Goal: Information Seeking & Learning: Check status

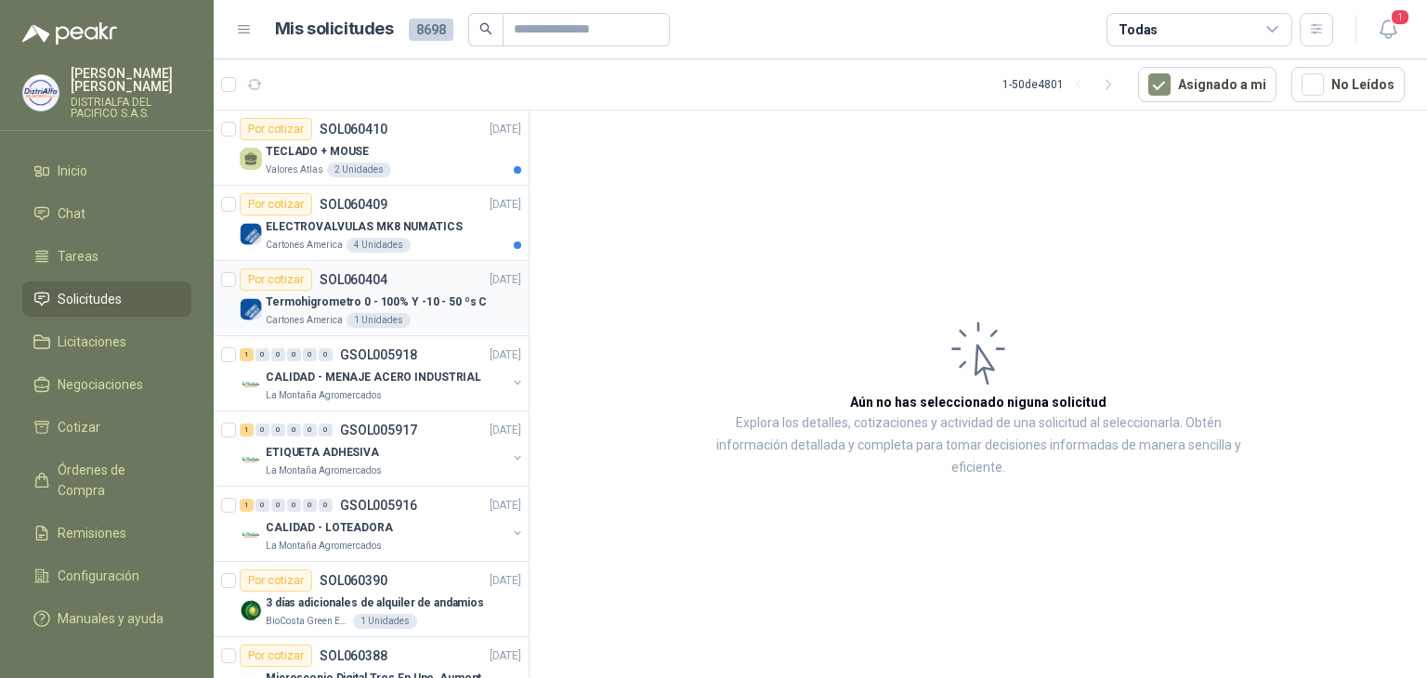
click at [466, 291] on div "Termohigrometro 0 - 100% Y -10 - 50 ºs C" at bounding box center [394, 302] width 256 height 22
click at [478, 216] on div "ELECTROVALVULAS MK8 NUMATICS" at bounding box center [394, 227] width 256 height 22
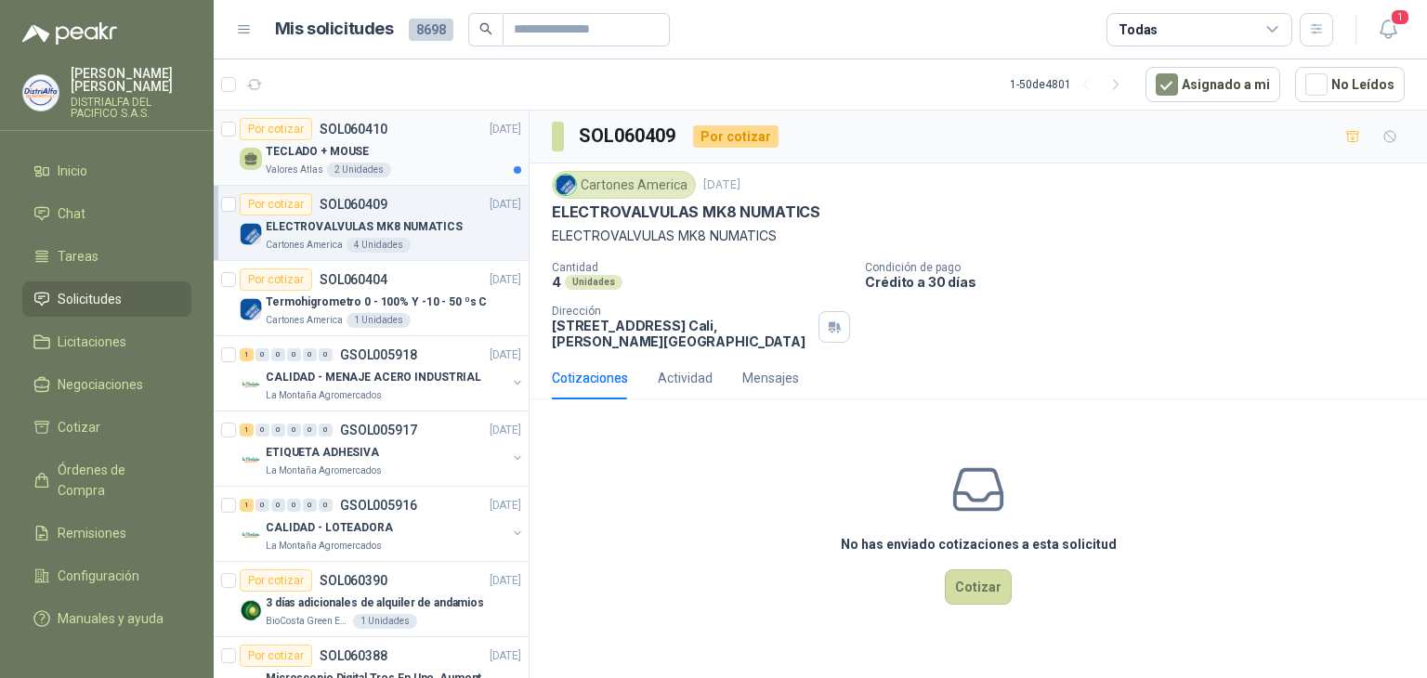
click at [457, 160] on div "TECLADO + MOUSE Valores Atlas 2 Unidades" at bounding box center [394, 158] width 256 height 37
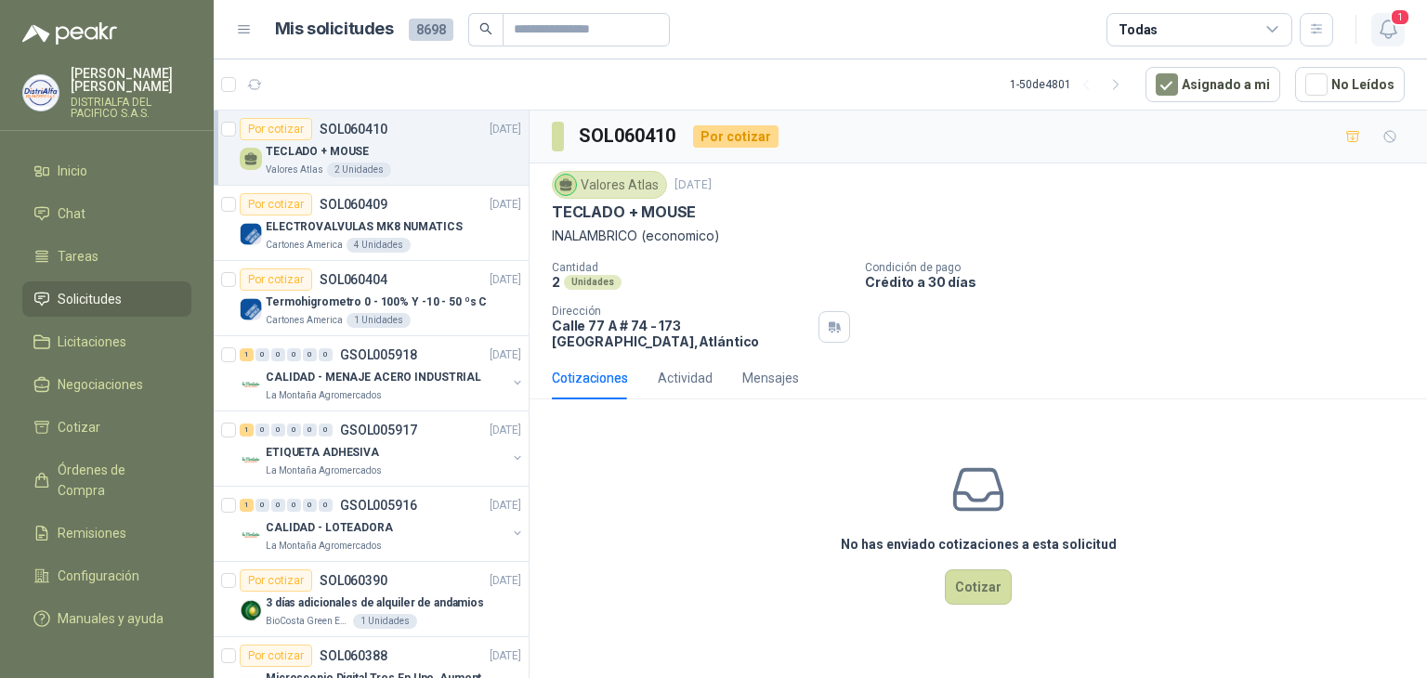
click at [1384, 29] on icon "button" at bounding box center [1388, 29] width 23 height 23
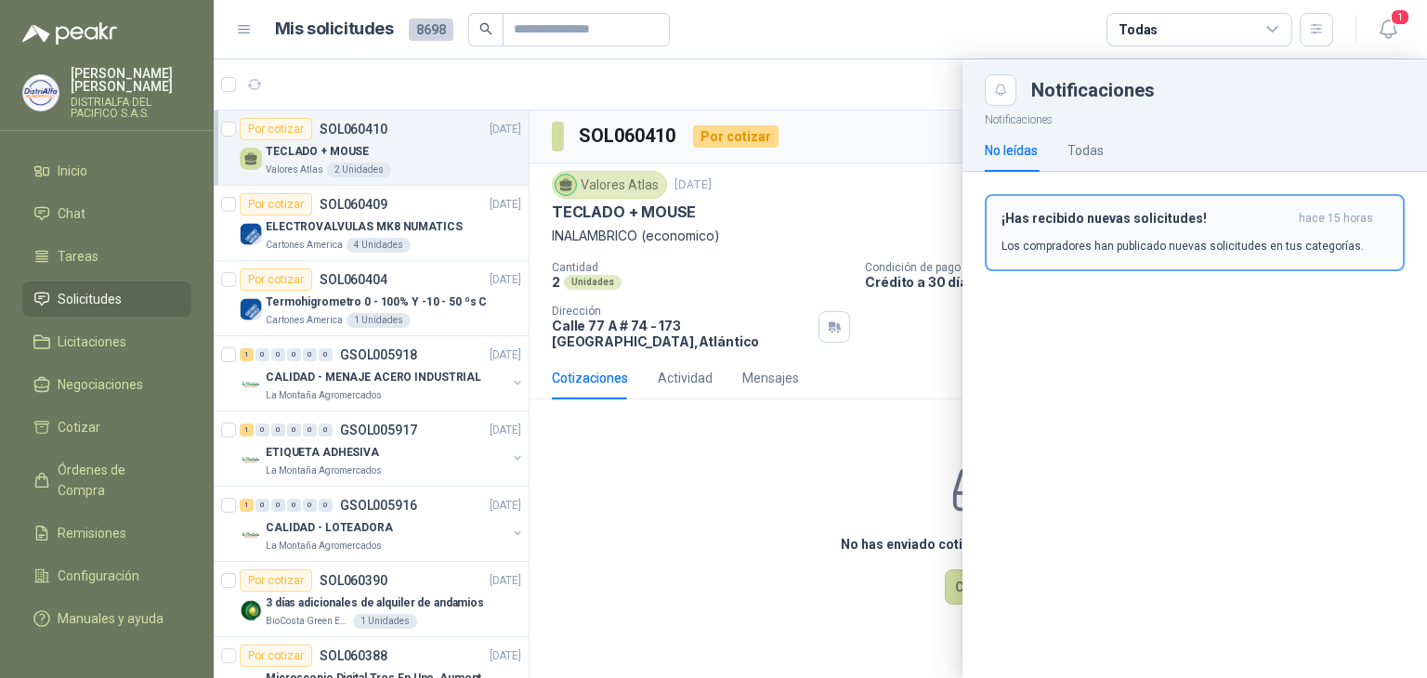
click at [1122, 268] on button "¡Has recibido nuevas solicitudes! hace 15 horas Los compradores han publicado n…" at bounding box center [1195, 232] width 420 height 77
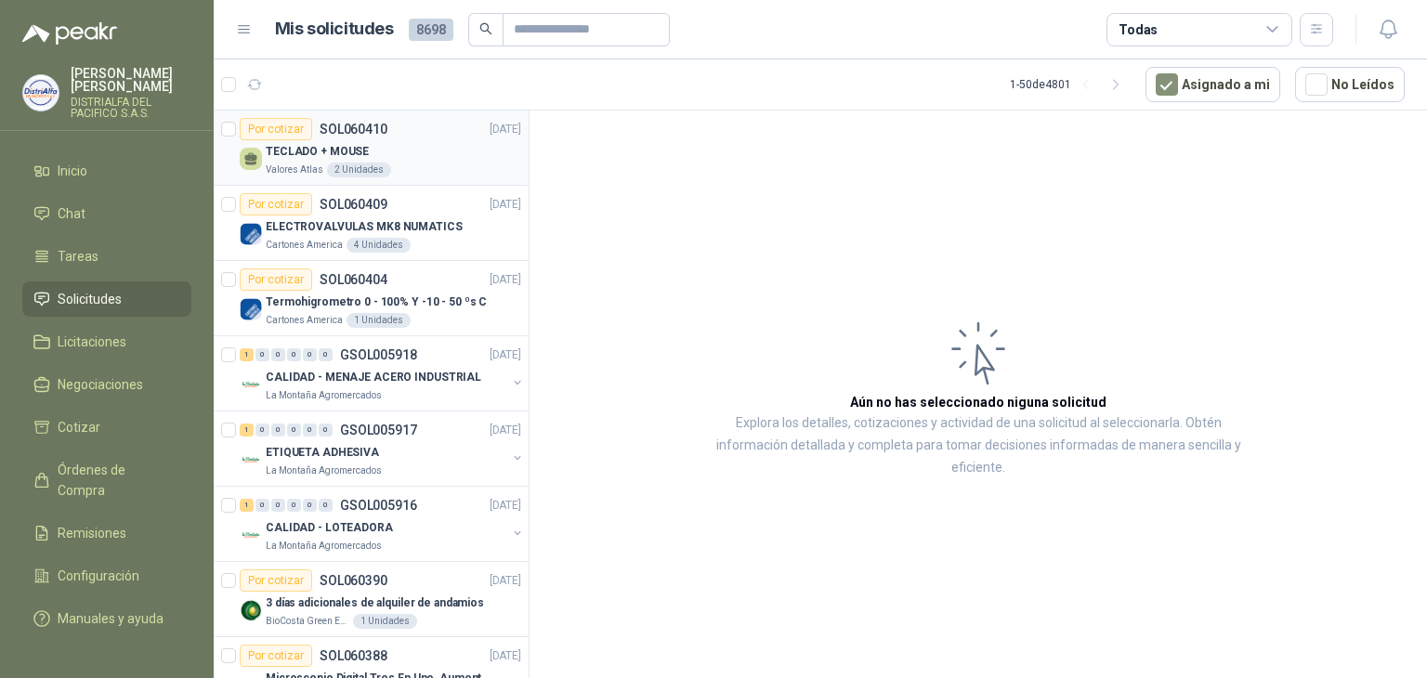
click at [388, 137] on div "Por cotizar SOL060410 [DATE]" at bounding box center [381, 129] width 282 height 22
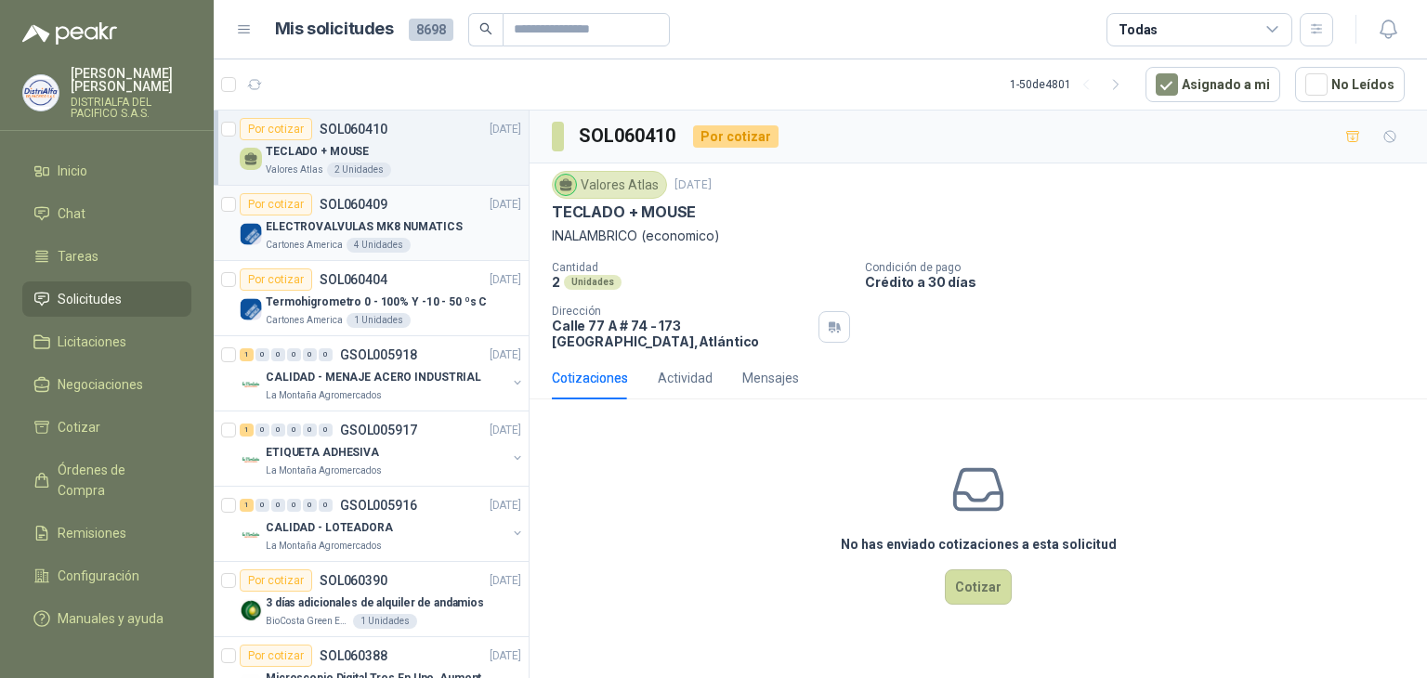
click at [383, 205] on p "SOL060409" at bounding box center [354, 204] width 68 height 13
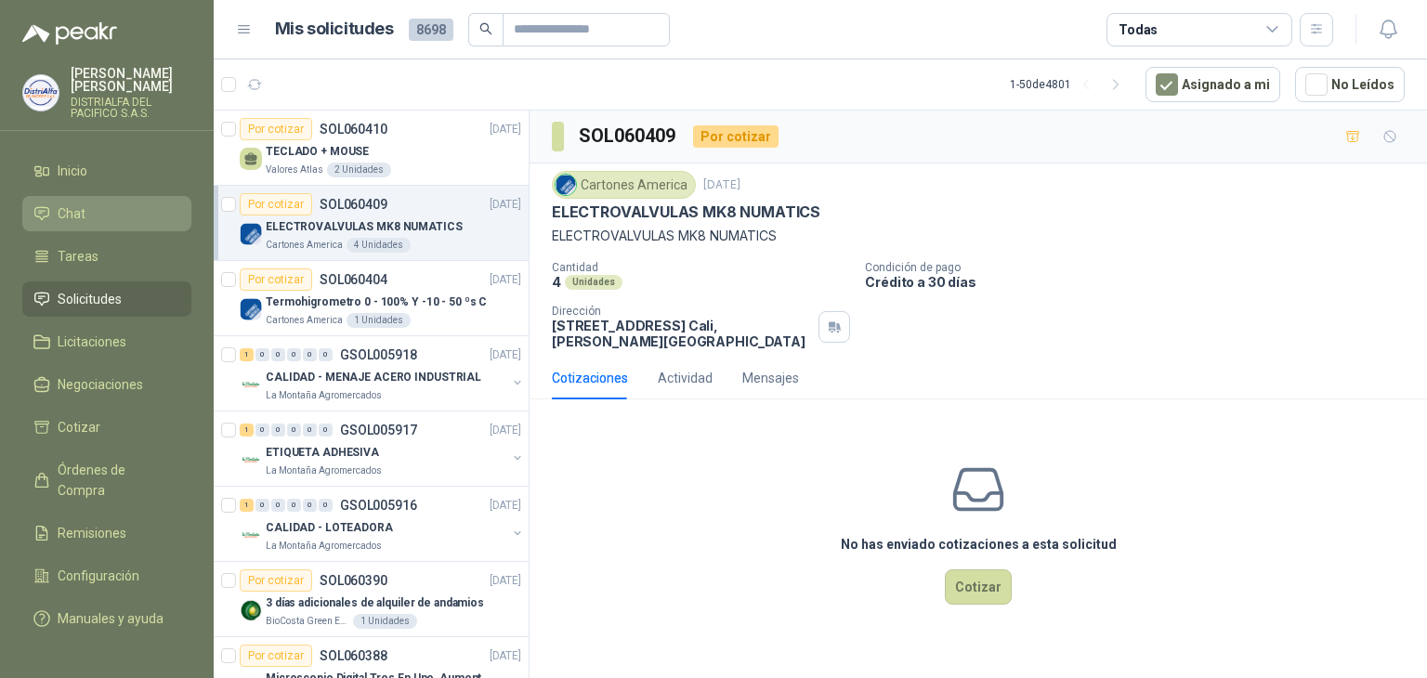
click at [148, 222] on li "Chat" at bounding box center [106, 213] width 147 height 20
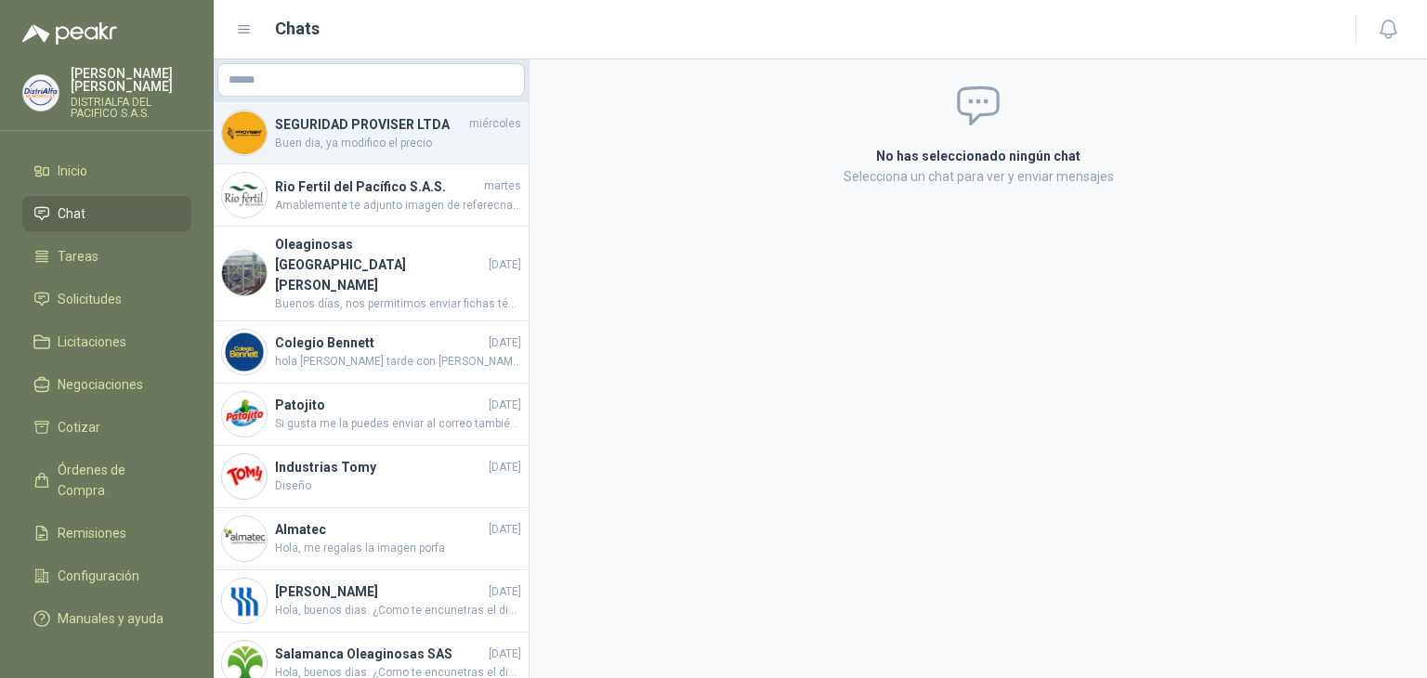
click at [368, 146] on span "Buen dia, ya modifico el precio" at bounding box center [398, 144] width 246 height 18
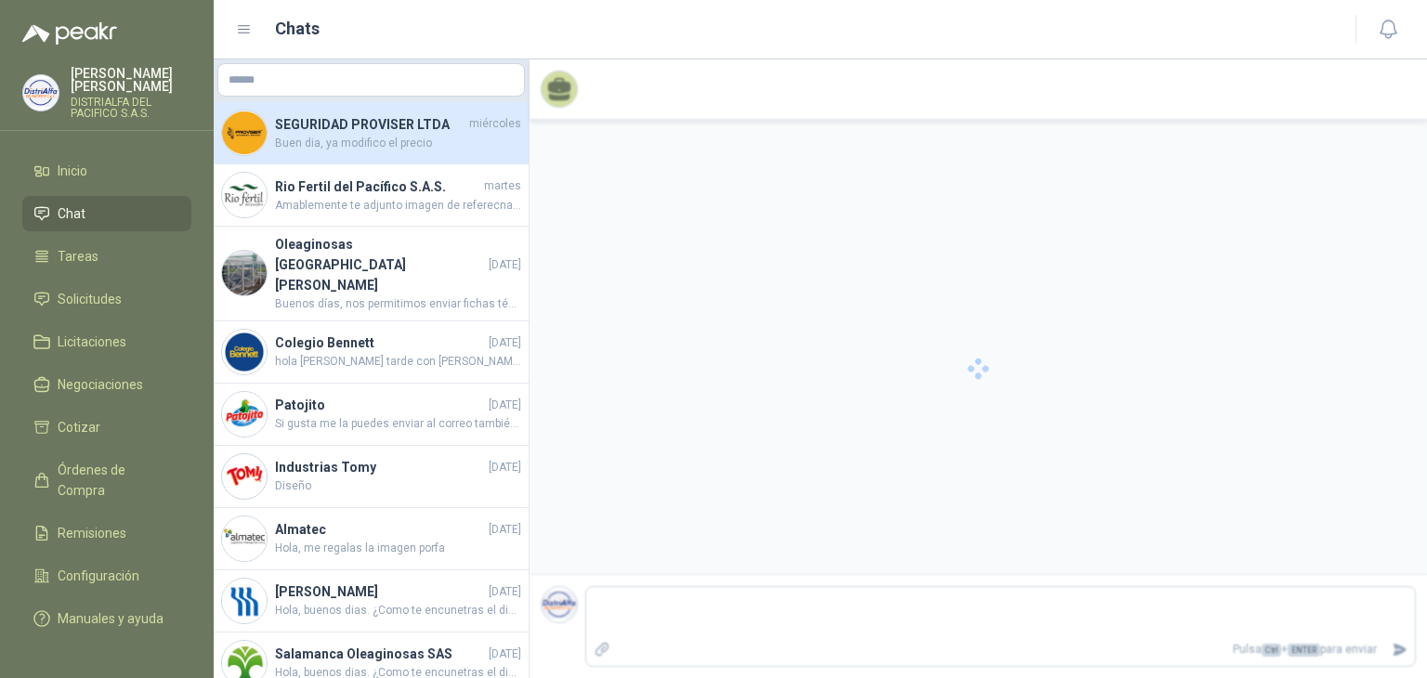
scroll to position [228, 0]
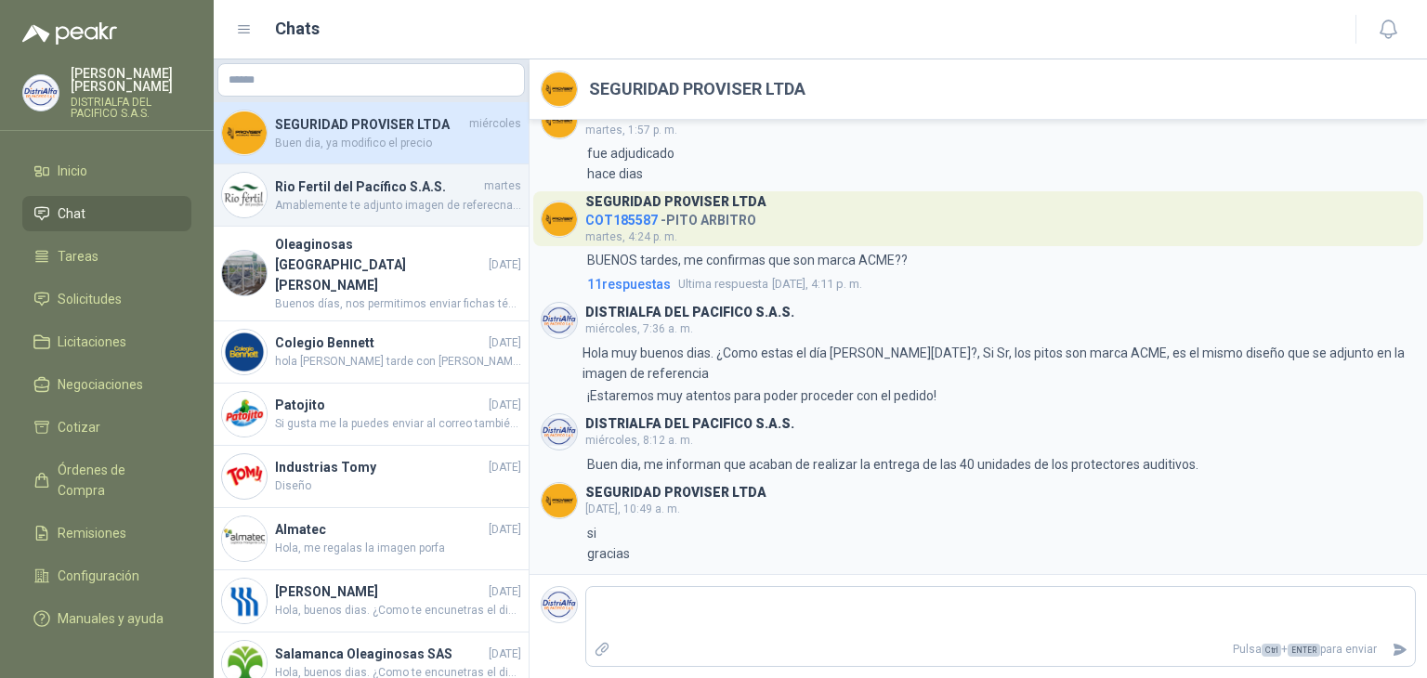
click at [375, 172] on div "Rio Fertil [PERSON_NAME] S.A.S. [DATE] Amablemente te adjunto imagen de referec…" at bounding box center [371, 195] width 315 height 62
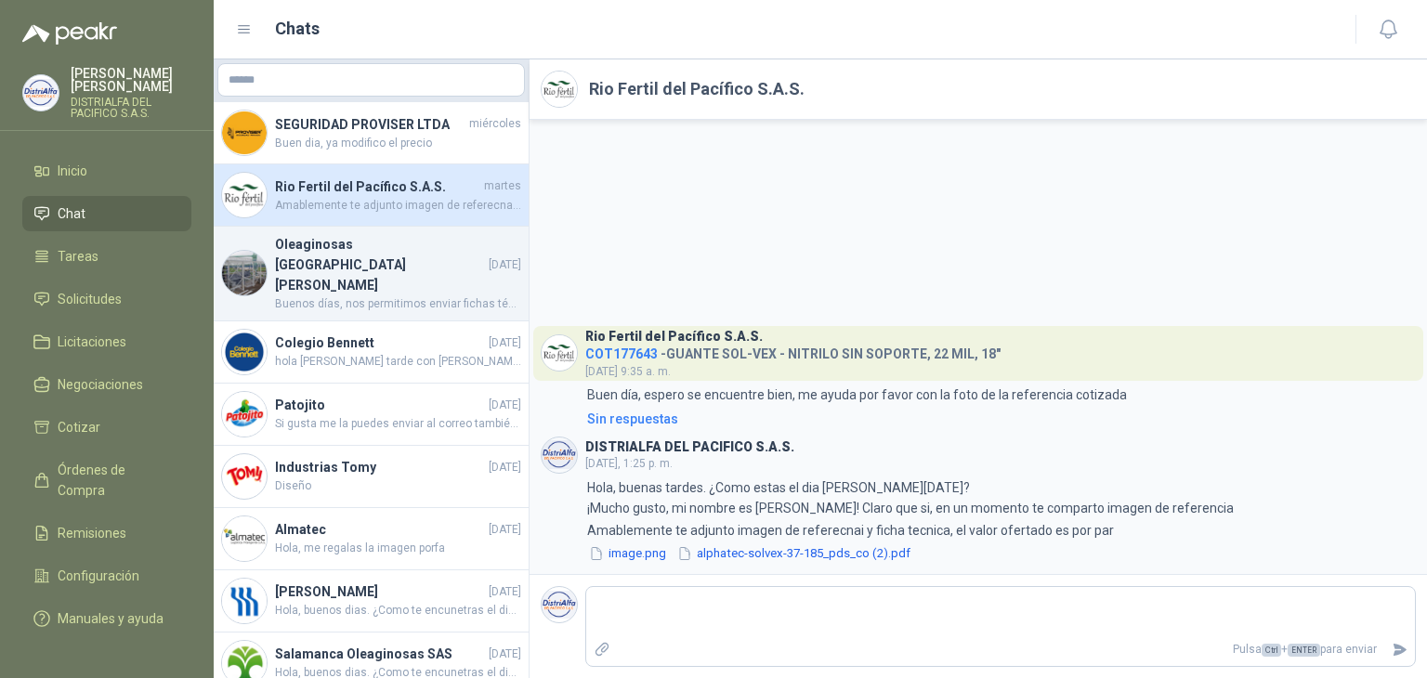
click at [368, 233] on div "Oleaginosas San [PERSON_NAME] [DATE] Buenos días, nos permitimos enviar fichas …" at bounding box center [371, 274] width 315 height 95
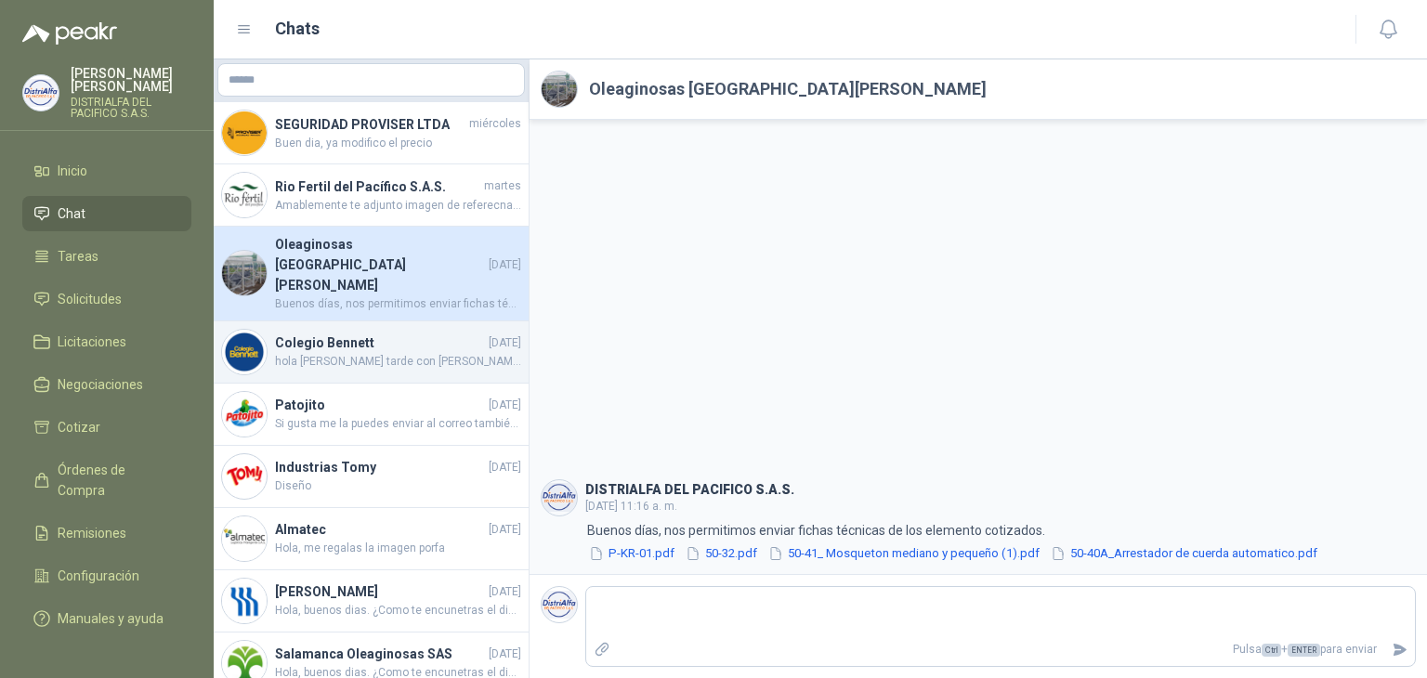
click at [369, 333] on h4 "Colegio Bennett" at bounding box center [380, 343] width 210 height 20
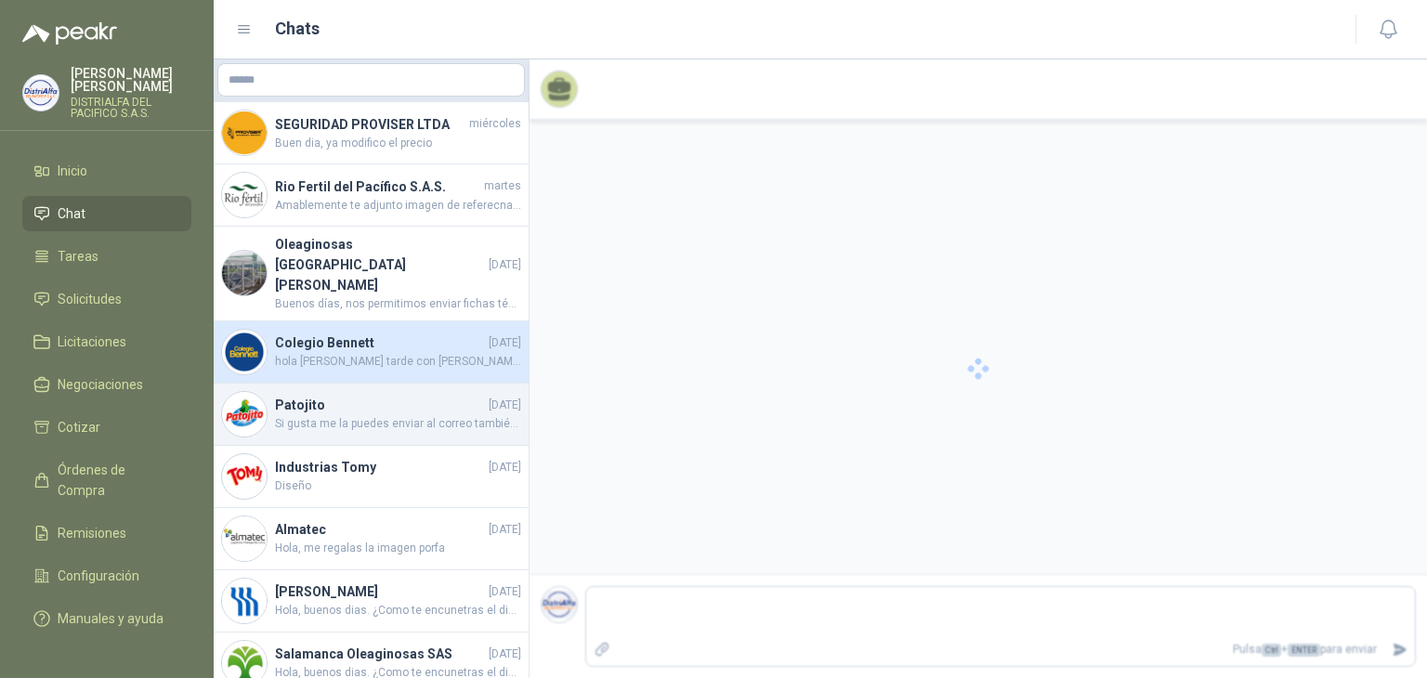
scroll to position [785, 0]
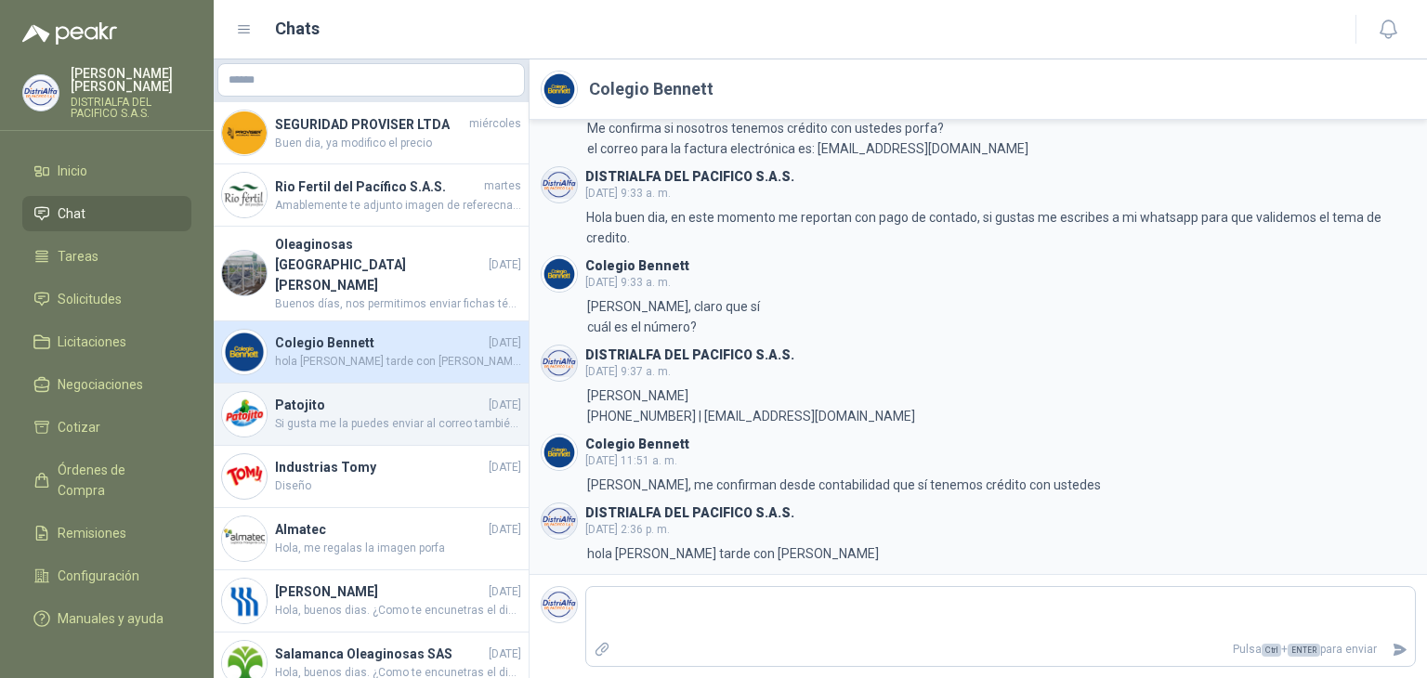
click at [360, 395] on h4 "Patojito" at bounding box center [380, 405] width 210 height 20
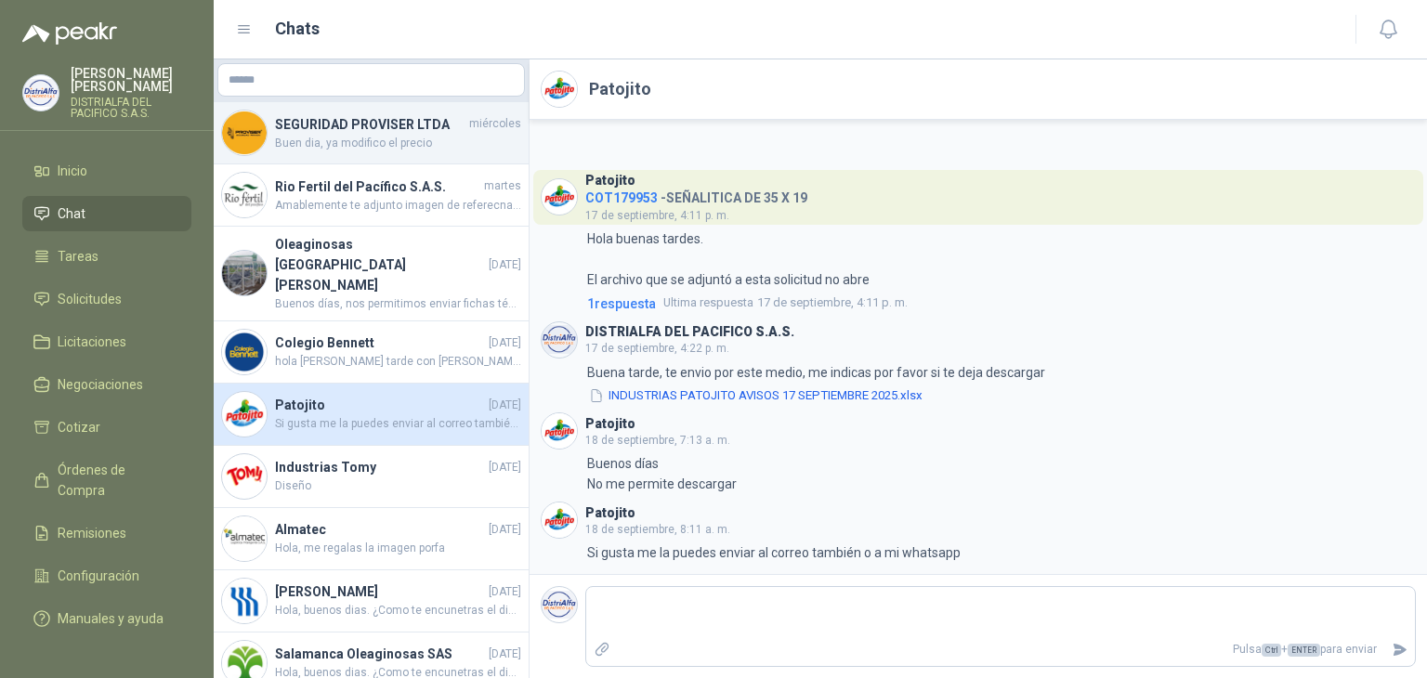
click at [379, 149] on span "Buen dia, ya modifico el precio" at bounding box center [398, 144] width 246 height 18
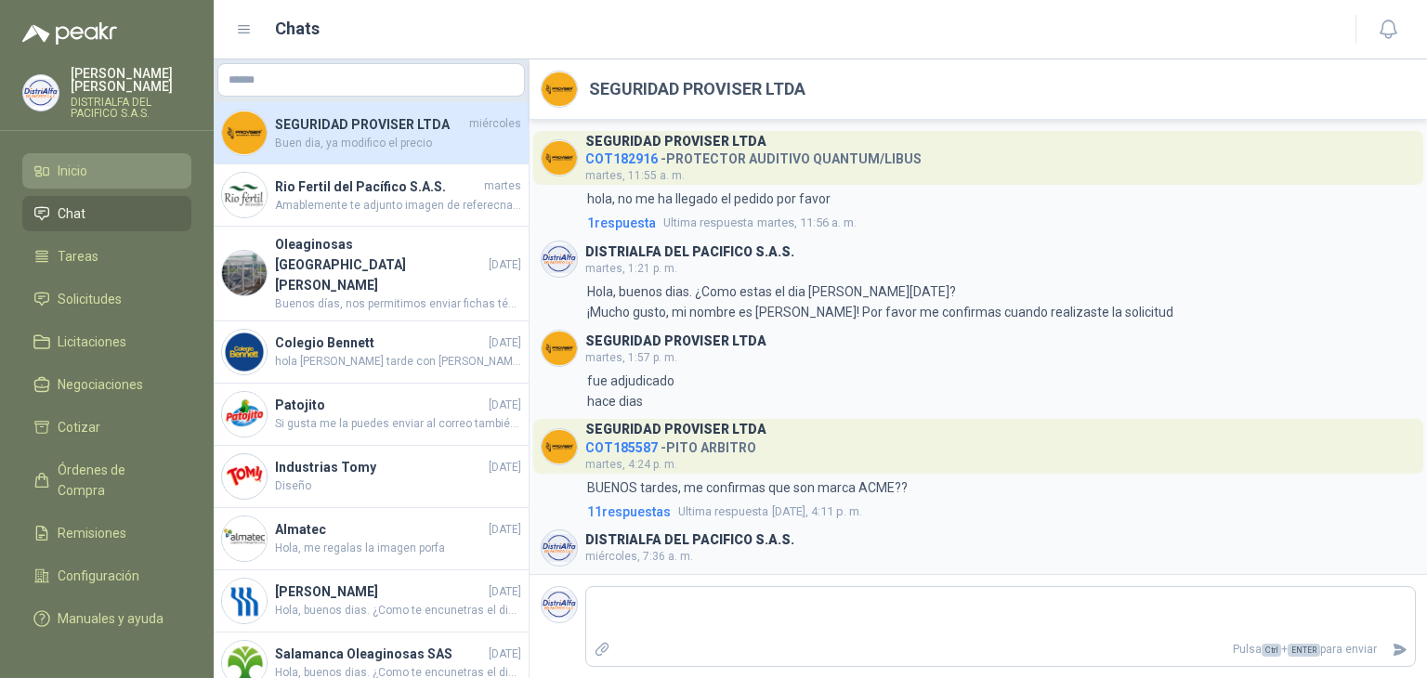
scroll to position [228, 0]
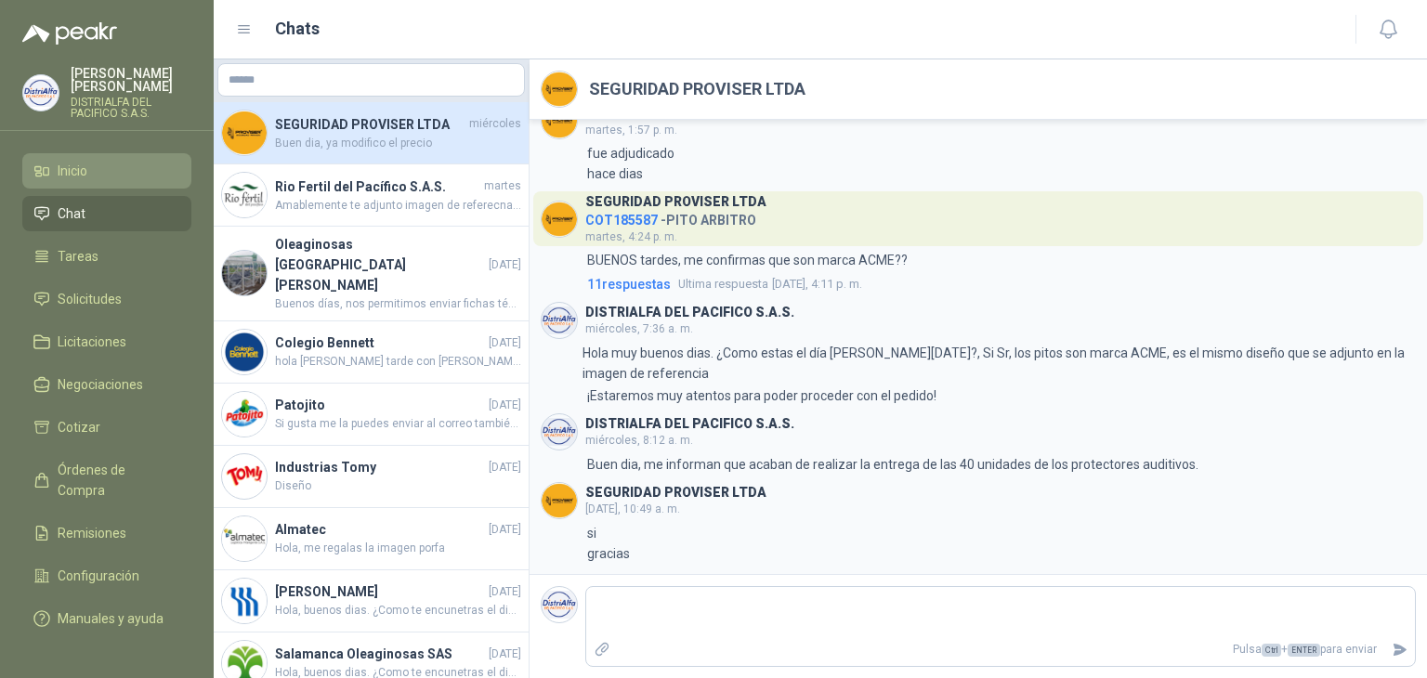
click at [134, 175] on li "Inicio" at bounding box center [106, 171] width 147 height 20
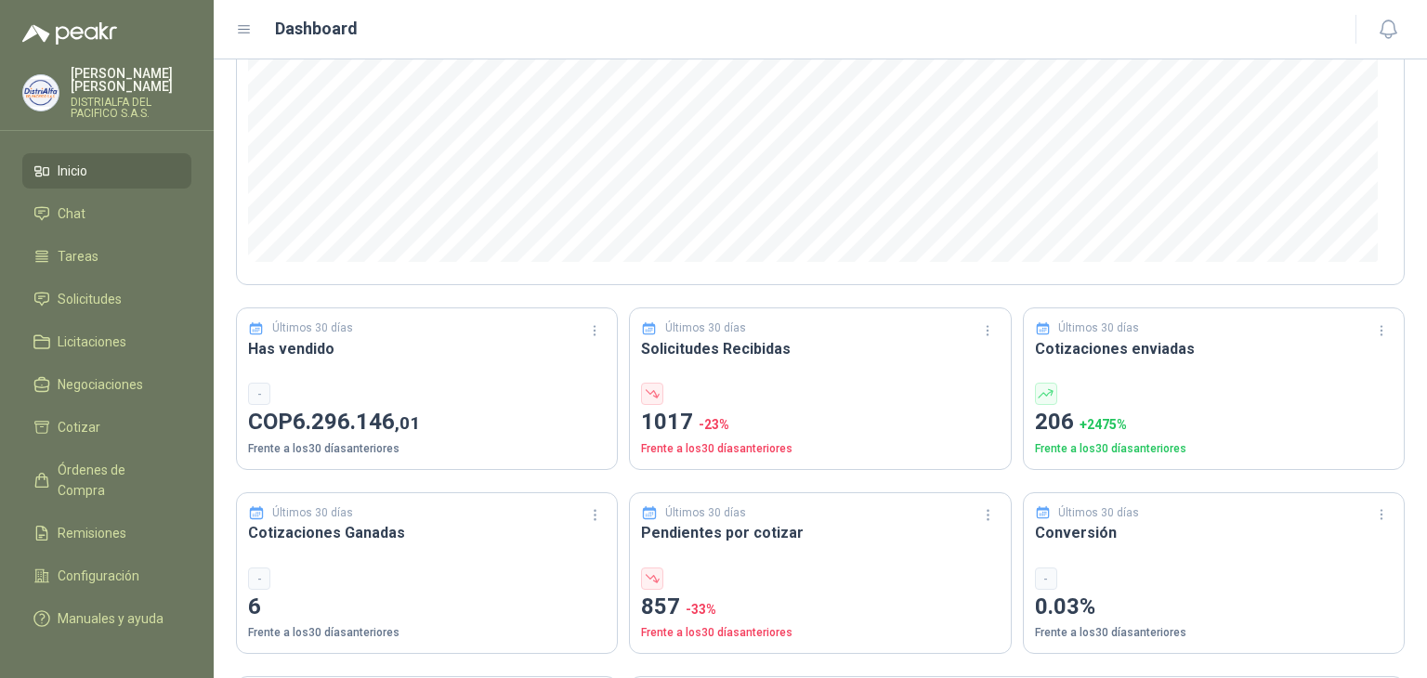
scroll to position [372, 0]
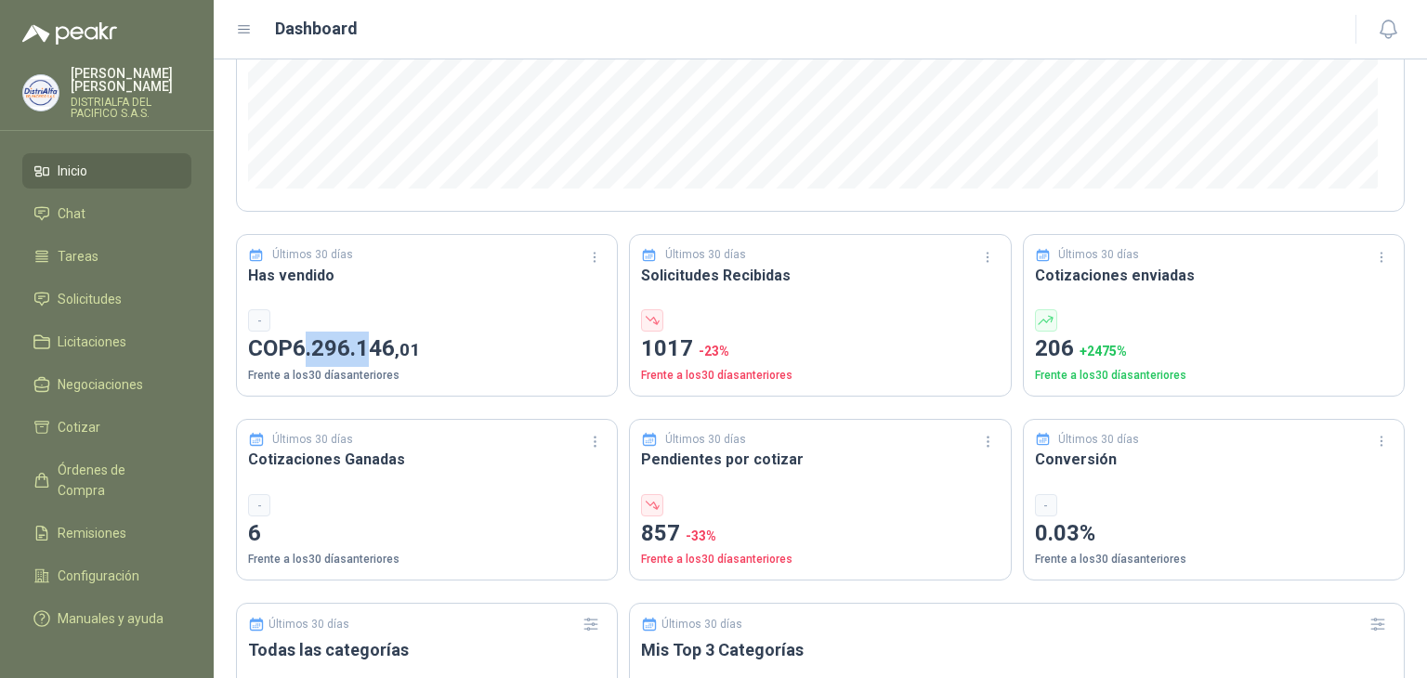
drag, startPoint x: 318, startPoint y: 347, endPoint x: 383, endPoint y: 347, distance: 65.0
click at [379, 347] on span "6.296.146 ,01" at bounding box center [356, 348] width 127 height 26
click at [394, 357] on span "6.296.146 ,01" at bounding box center [356, 348] width 127 height 26
drag, startPoint x: 360, startPoint y: 557, endPoint x: 251, endPoint y: 536, distance: 111.7
click at [251, 536] on p "6 Frente a los 30 días anteriores" at bounding box center [427, 543] width 358 height 53
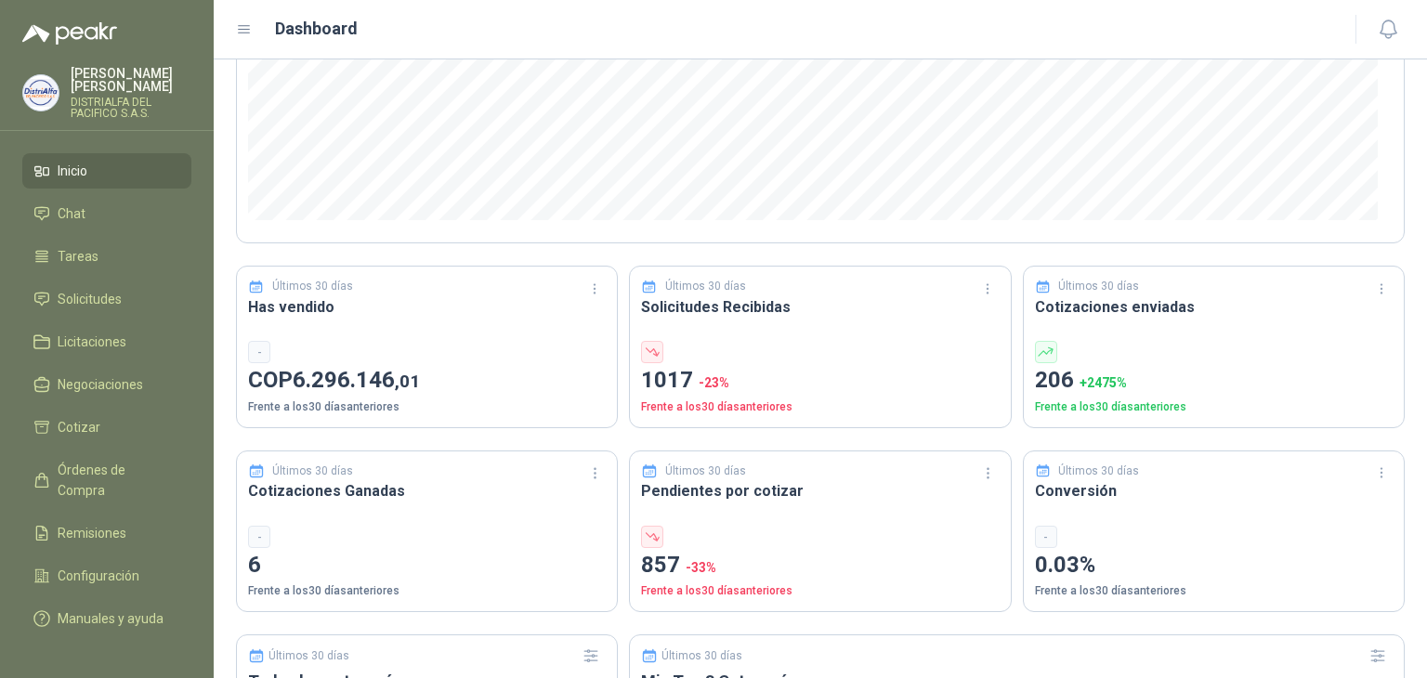
scroll to position [194, 0]
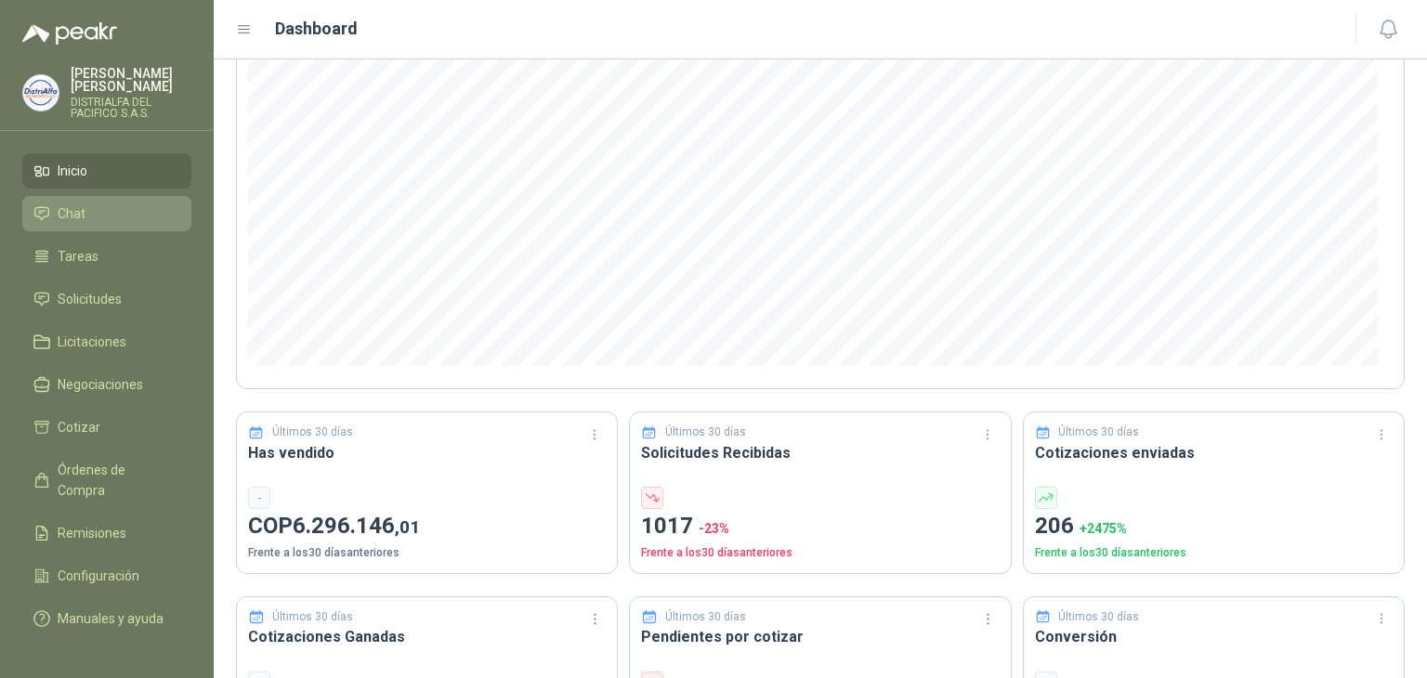
click at [115, 222] on li "Chat" at bounding box center [106, 213] width 147 height 20
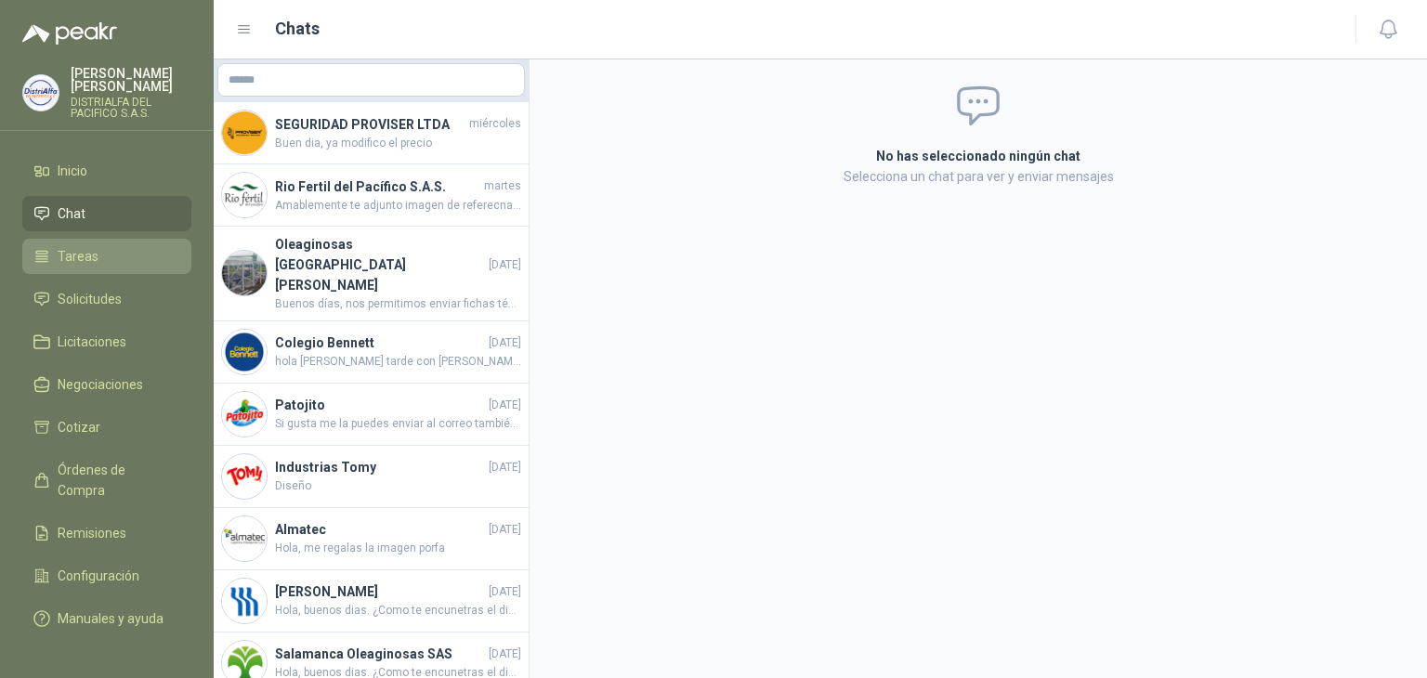
click at [118, 246] on li "Tareas" at bounding box center [106, 256] width 147 height 20
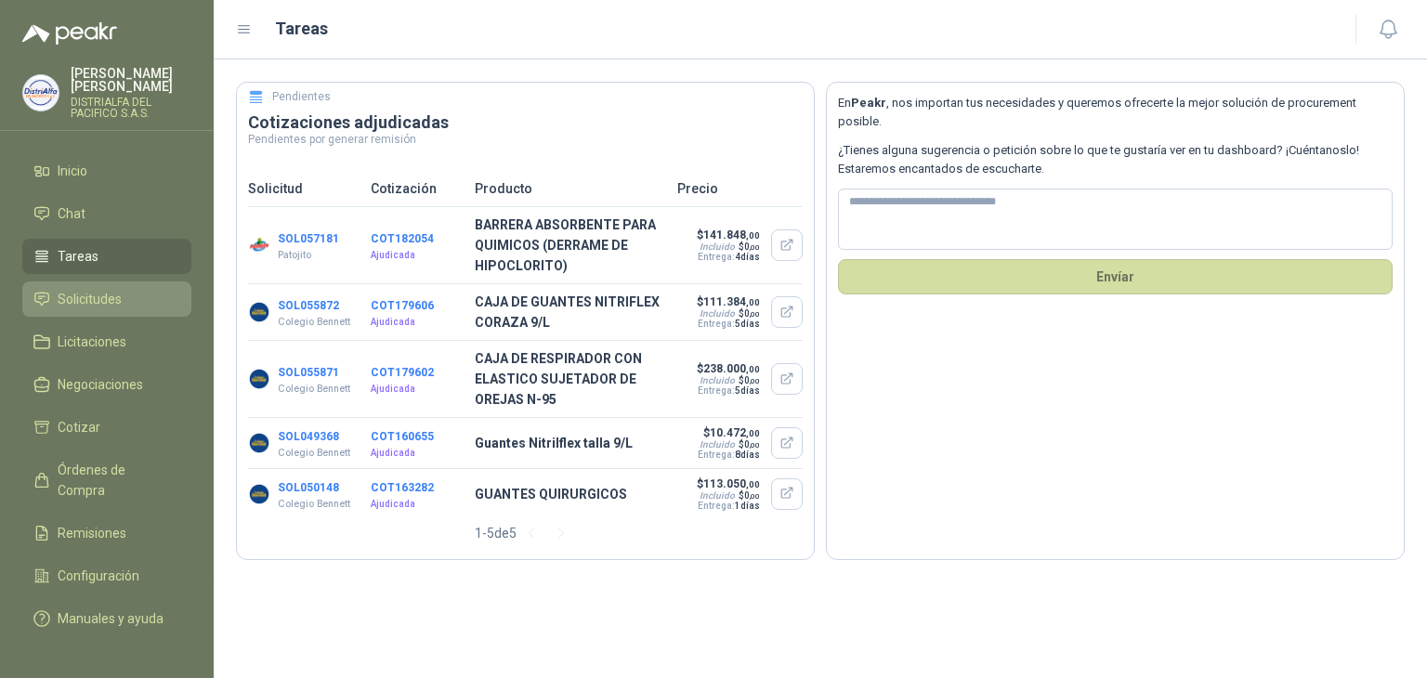
click at [136, 287] on link "Solicitudes" at bounding box center [106, 299] width 169 height 35
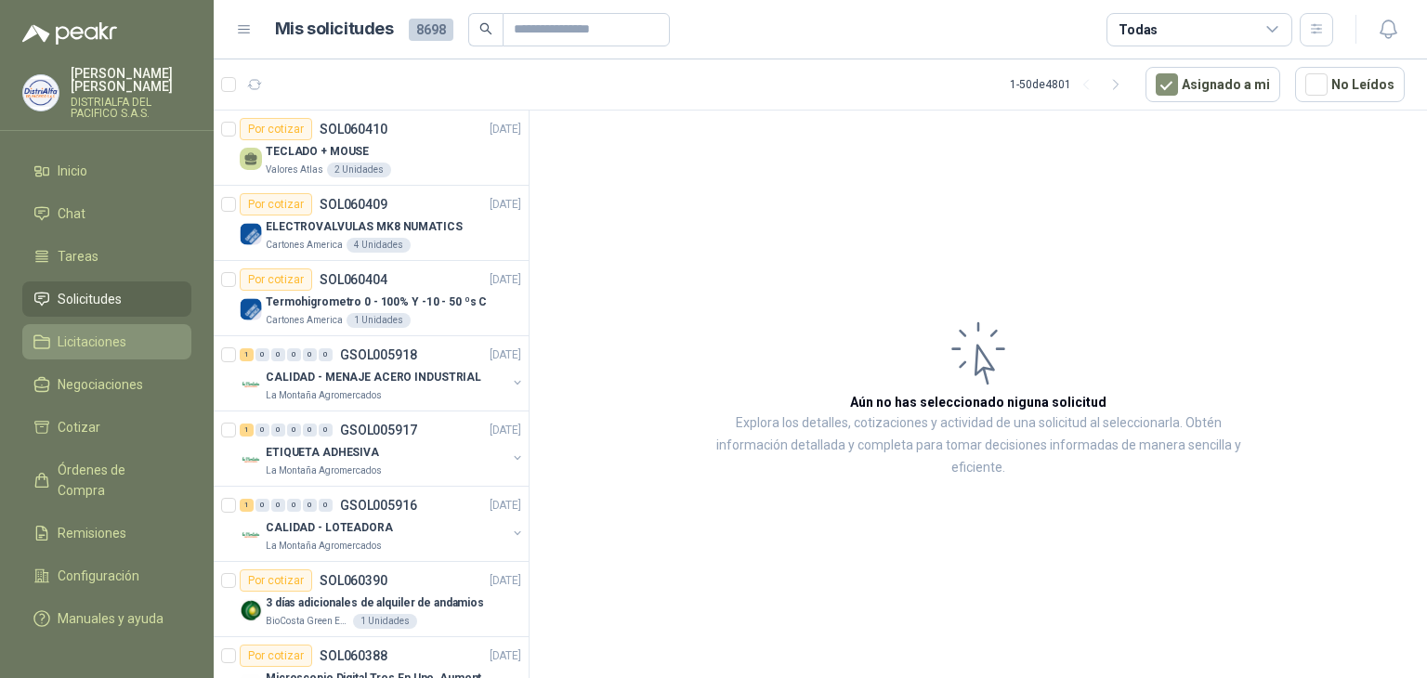
click at [144, 328] on link "Licitaciones" at bounding box center [106, 341] width 169 height 35
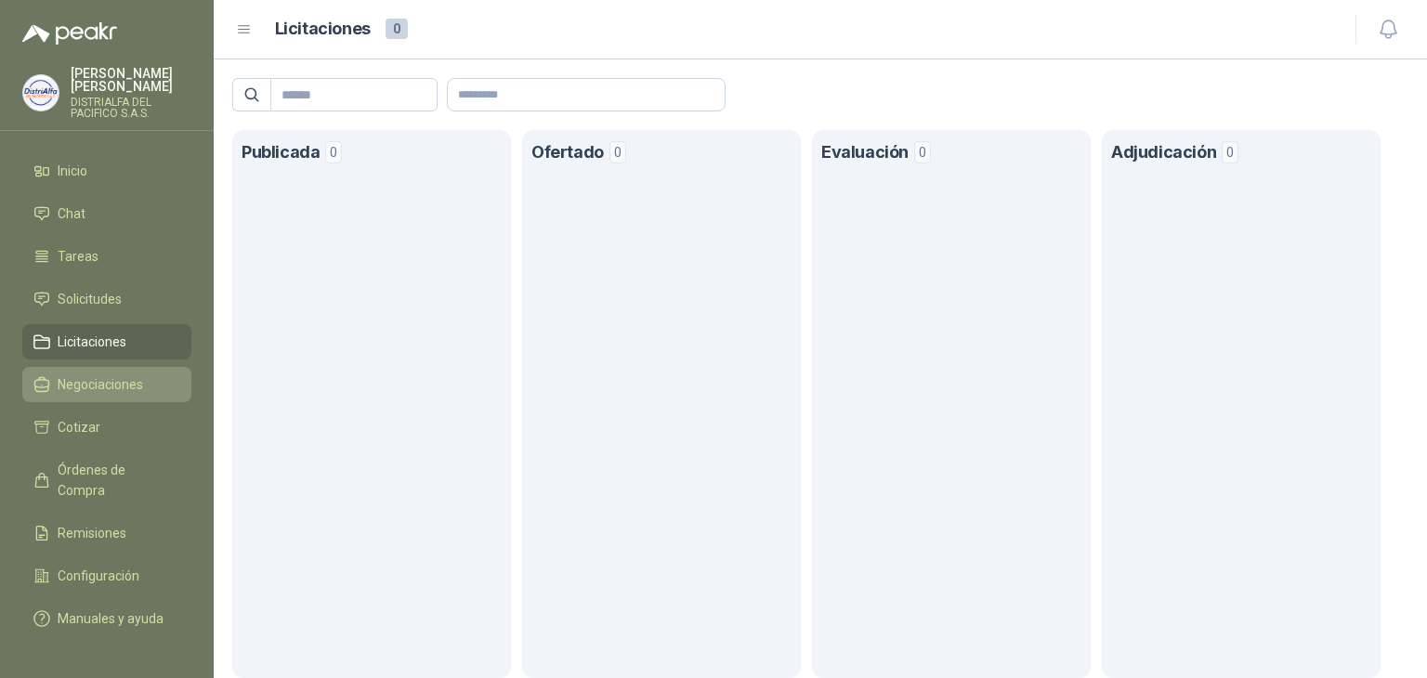
click at [134, 375] on span "Negociaciones" at bounding box center [100, 384] width 85 height 20
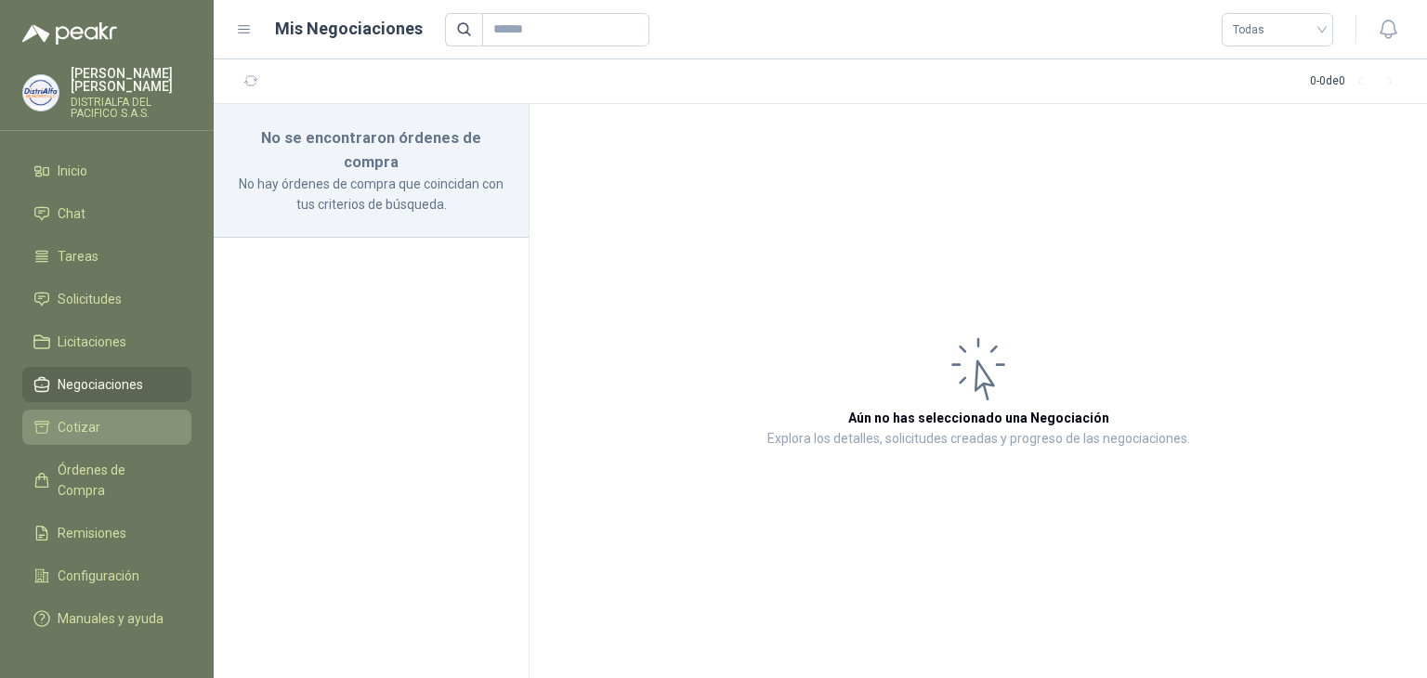
click at [138, 417] on li "Cotizar" at bounding box center [106, 427] width 147 height 20
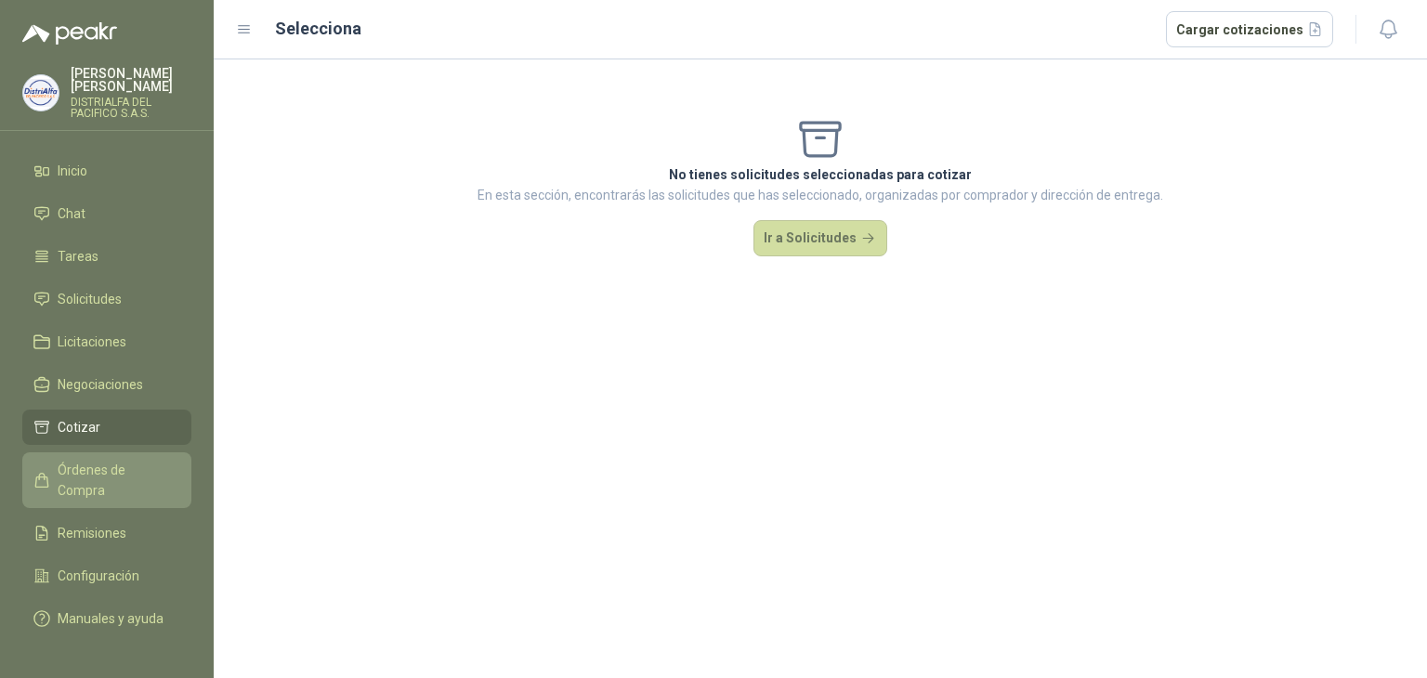
click at [130, 486] on link "Órdenes de Compra" at bounding box center [106, 480] width 169 height 56
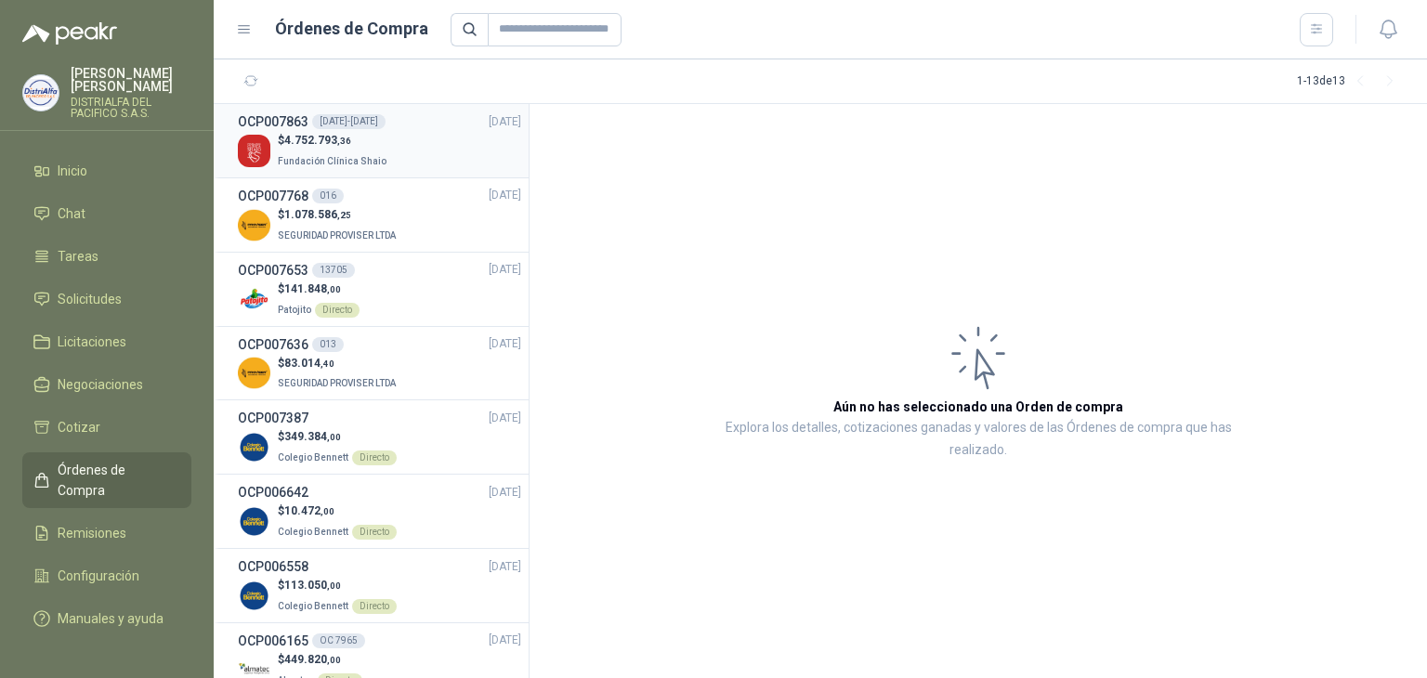
click at [400, 162] on div "$ 4.752.793 ,36 Fundación Clínica Shaio" at bounding box center [379, 151] width 283 height 38
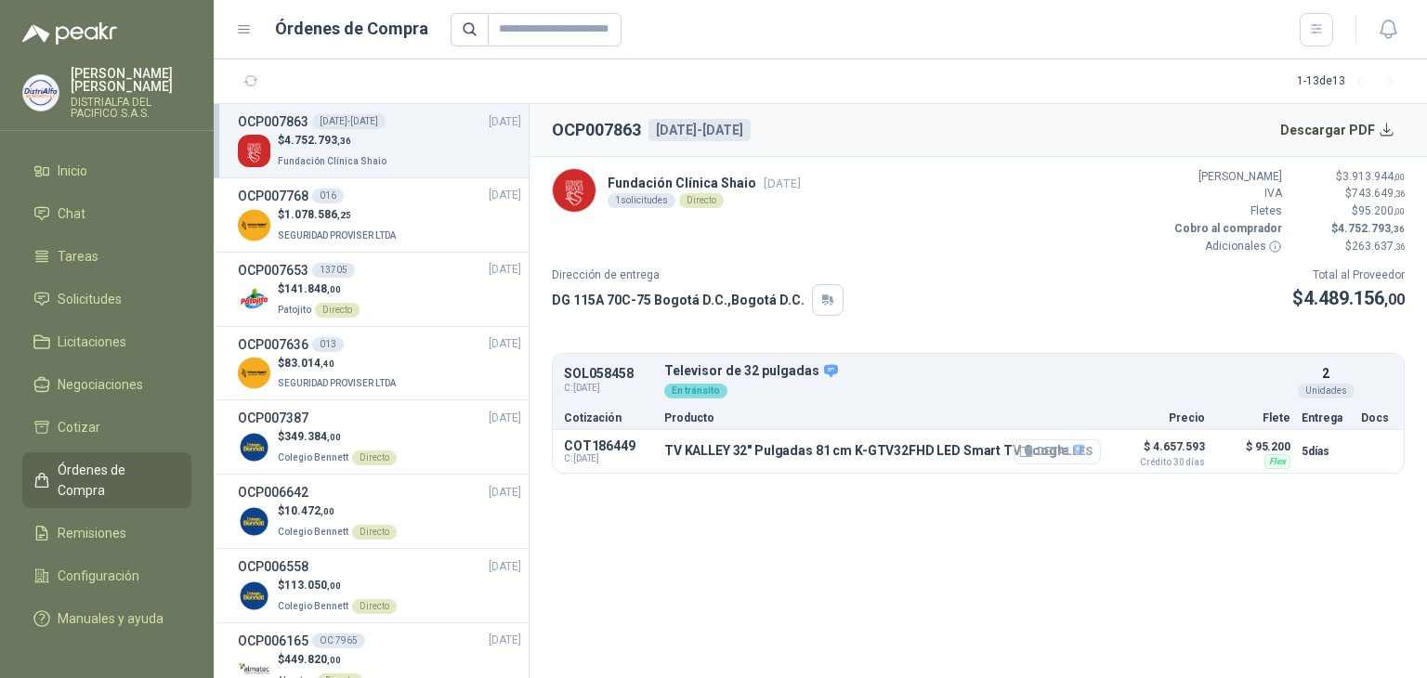
click at [1042, 451] on button "Detalles" at bounding box center [1057, 451] width 87 height 25
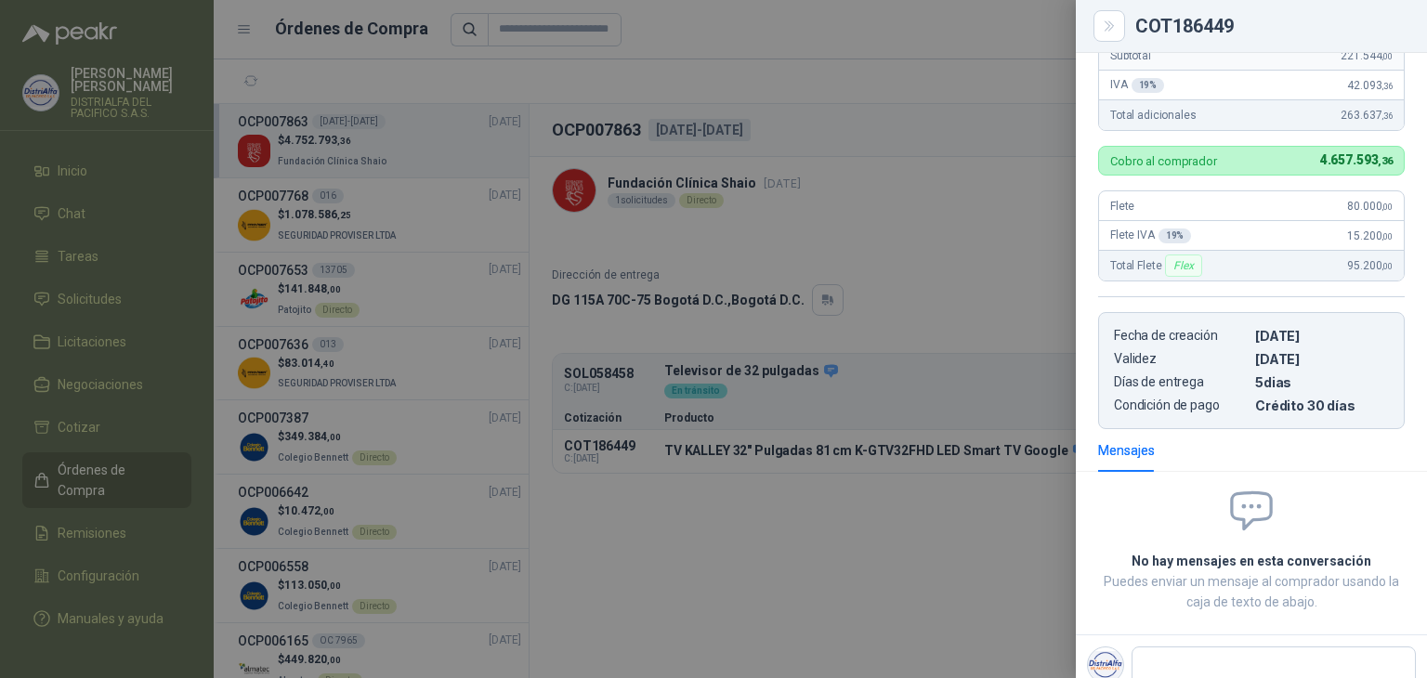
scroll to position [648, 0]
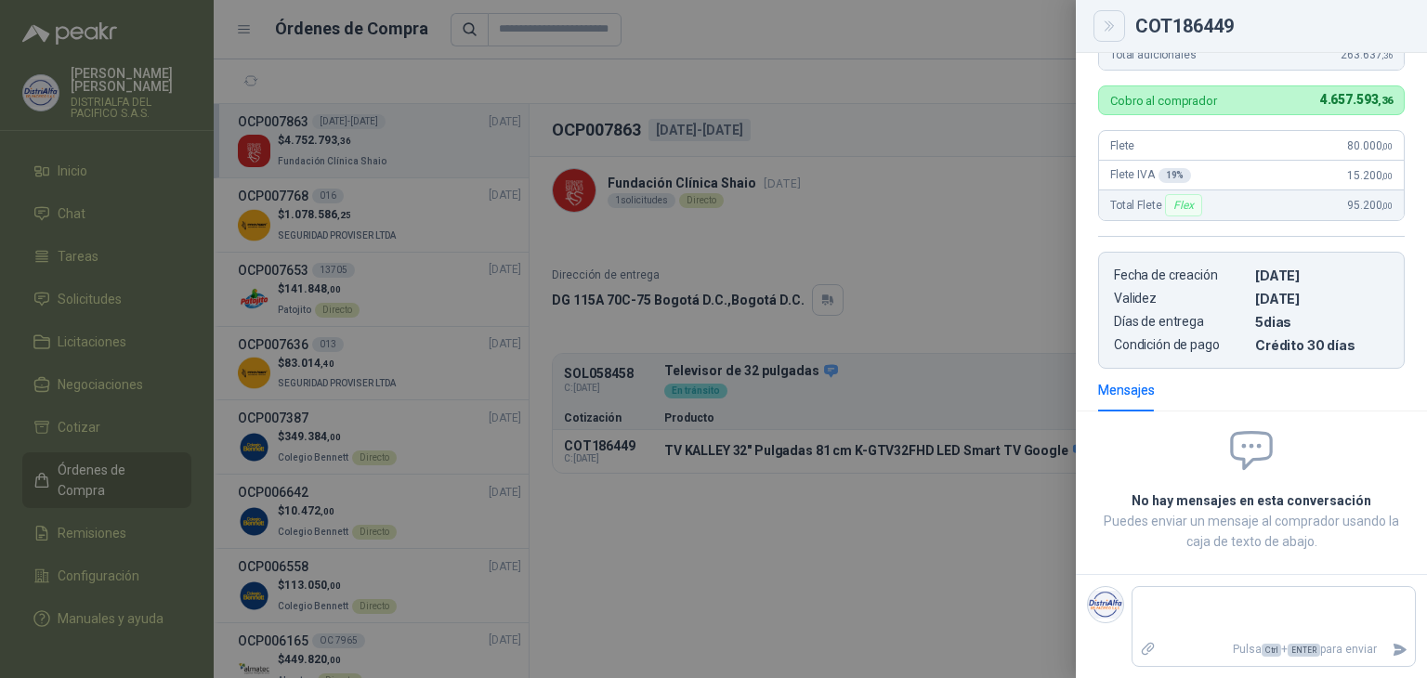
click at [1112, 30] on icon "Close" at bounding box center [1110, 27] width 16 height 16
